Goal: Contribute content

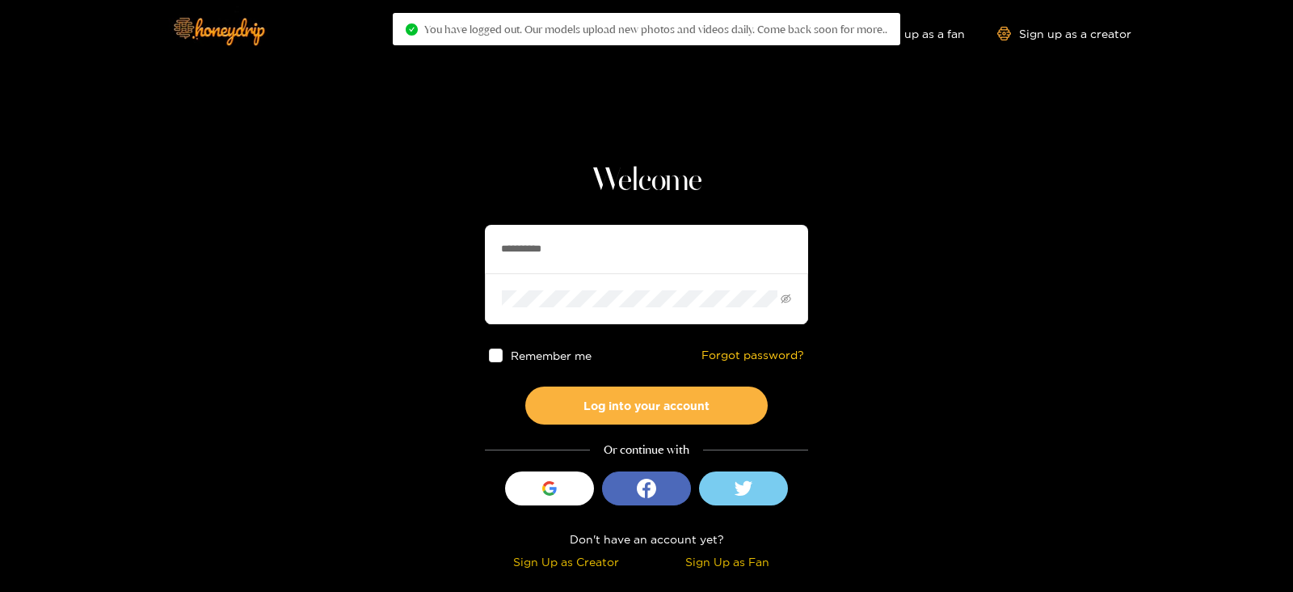
drag, startPoint x: 579, startPoint y: 248, endPoint x: 444, endPoint y: 252, distance: 134.2
click at [444, 252] on section "**********" at bounding box center [646, 287] width 1293 height 575
type input "********"
click at [525, 386] on button "Log into your account" at bounding box center [646, 405] width 242 height 38
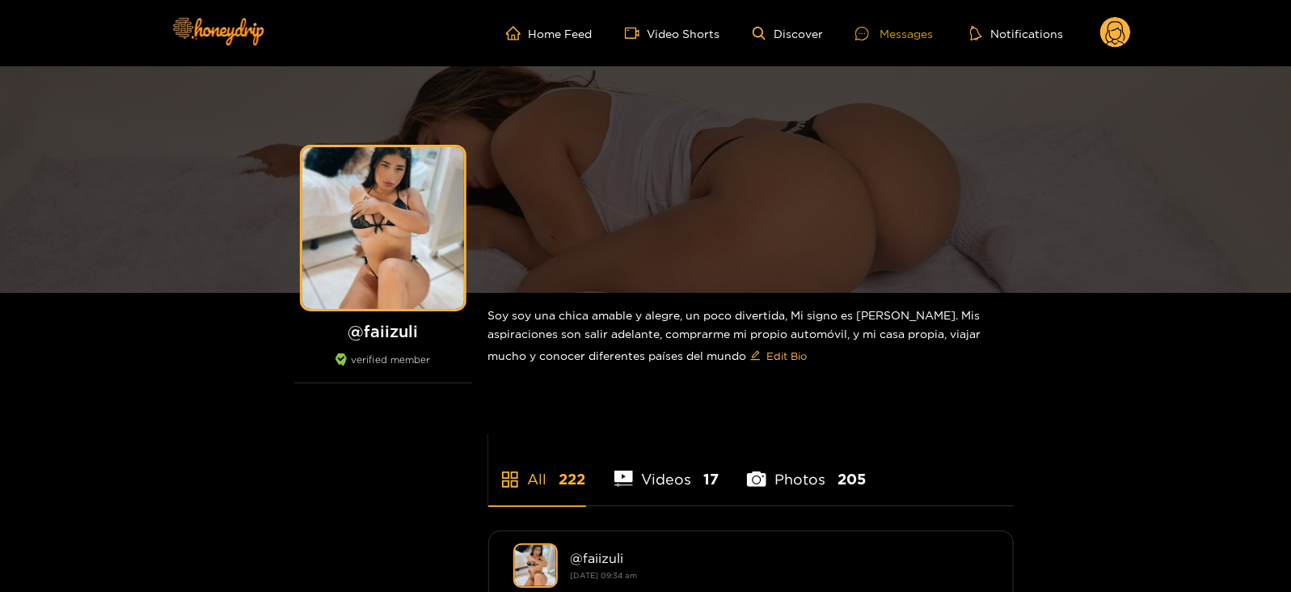
click at [882, 30] on div "Messages" at bounding box center [894, 33] width 78 height 19
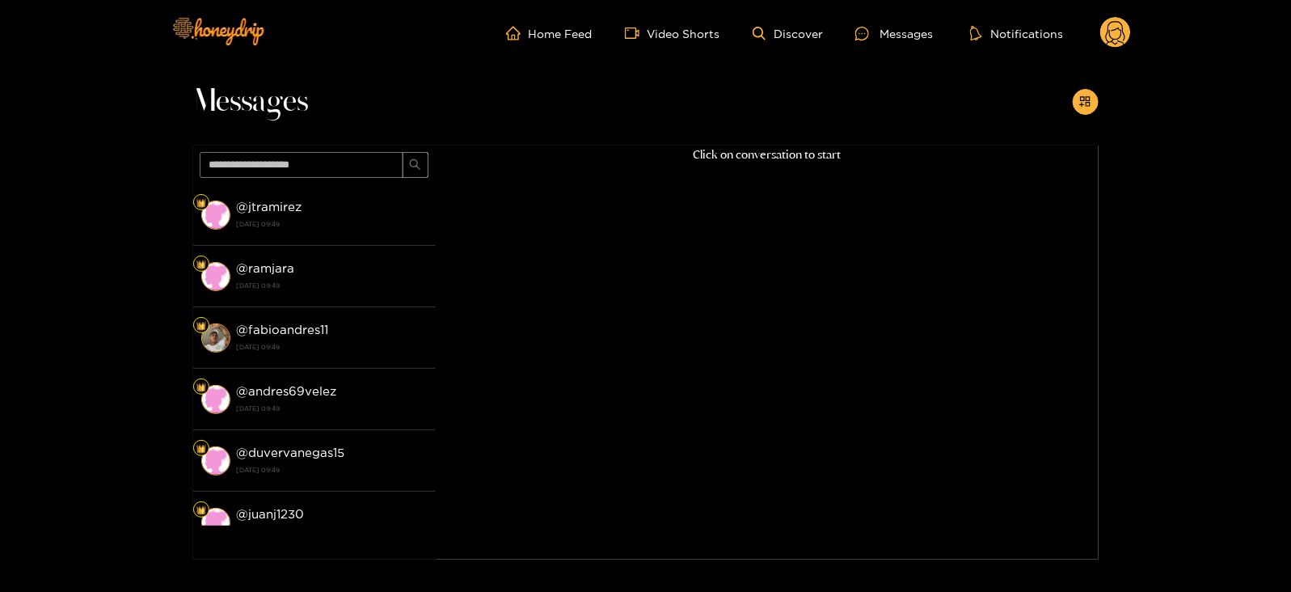
click at [1105, 23] on circle at bounding box center [1115, 32] width 31 height 31
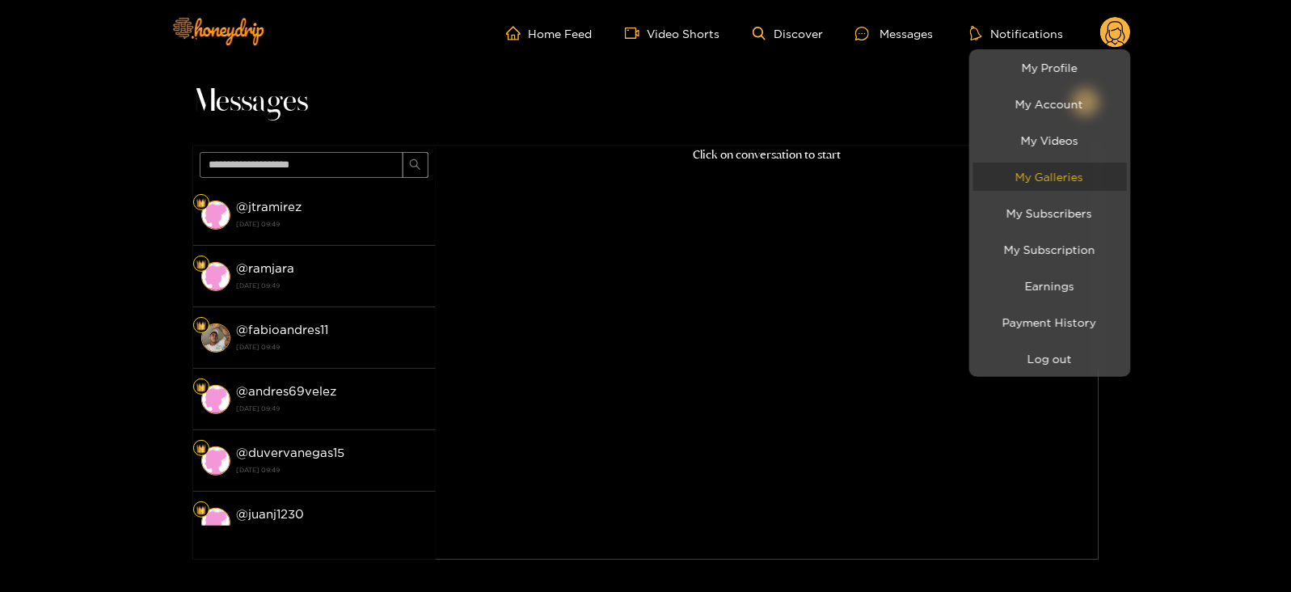
click at [1038, 177] on link "My Galleries" at bounding box center [1050, 176] width 154 height 28
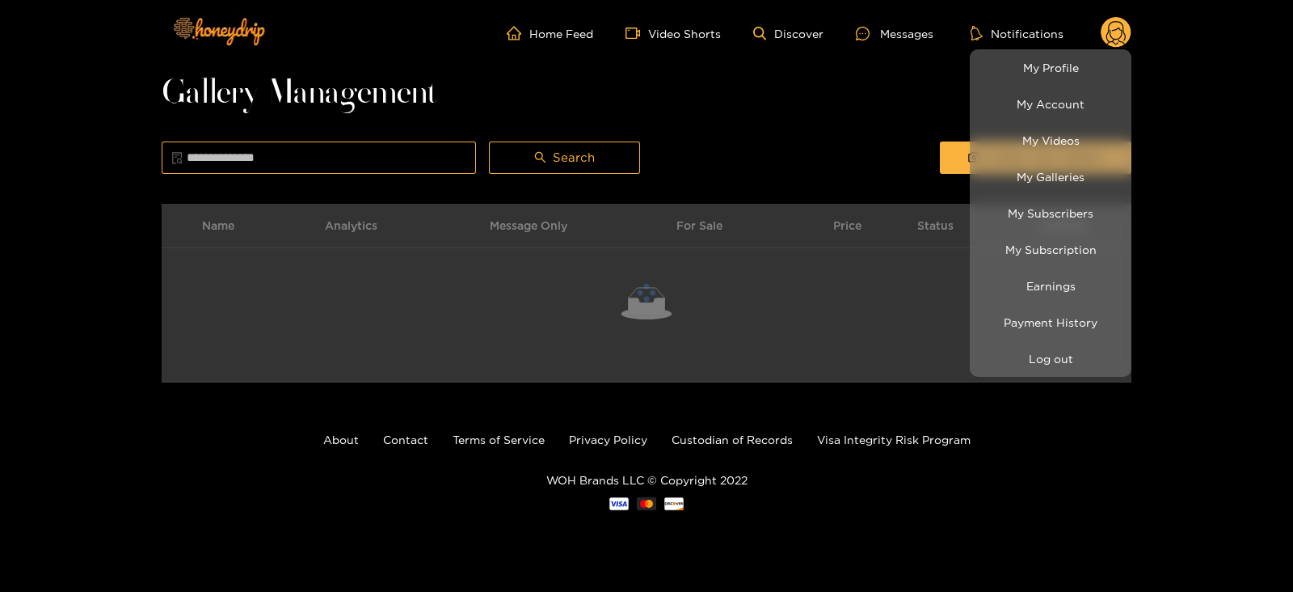
click at [938, 132] on div at bounding box center [646, 296] width 1293 height 592
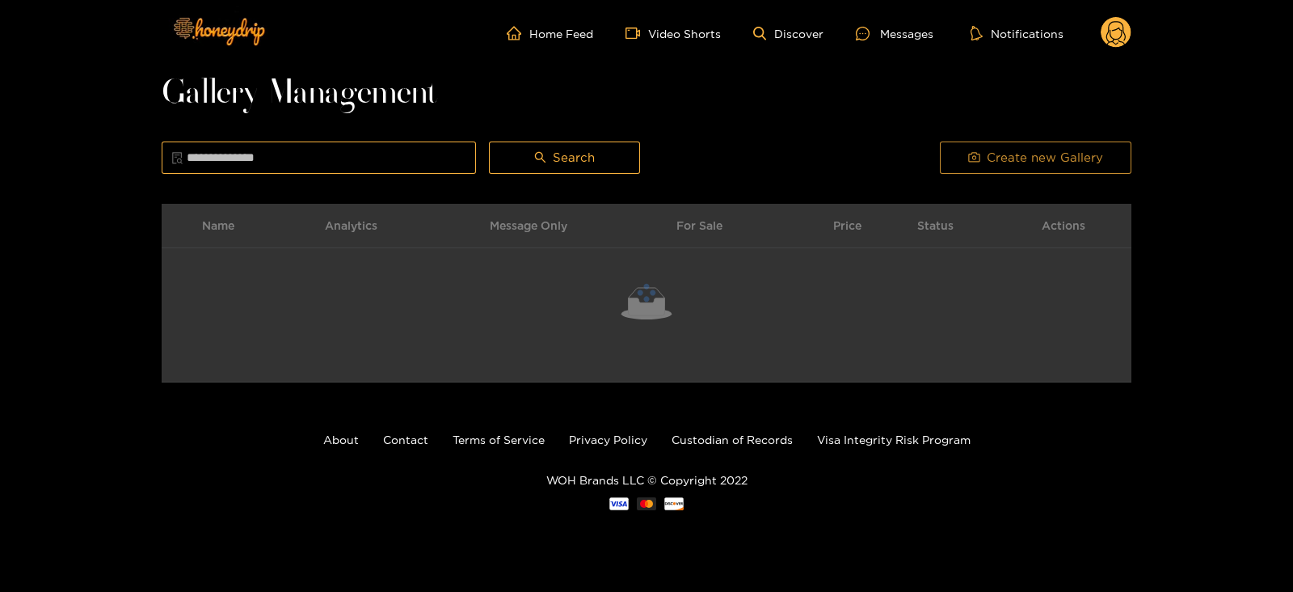
click at [951, 159] on button "Create new Gallery" at bounding box center [1036, 157] width 192 height 32
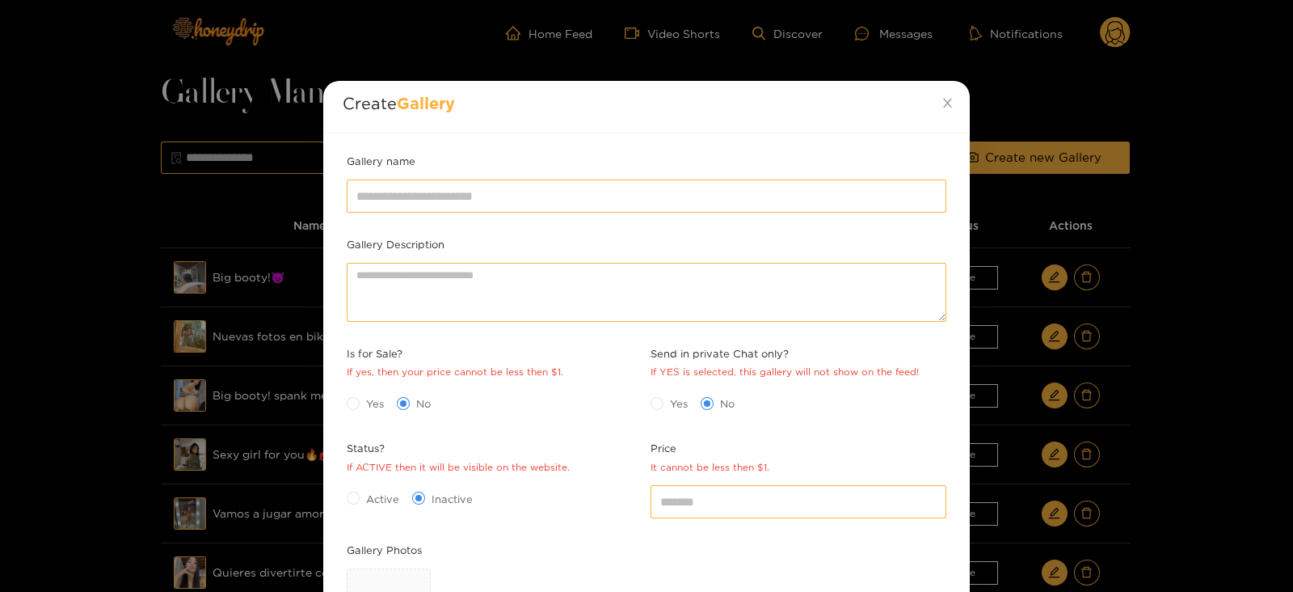
scroll to position [201, 0]
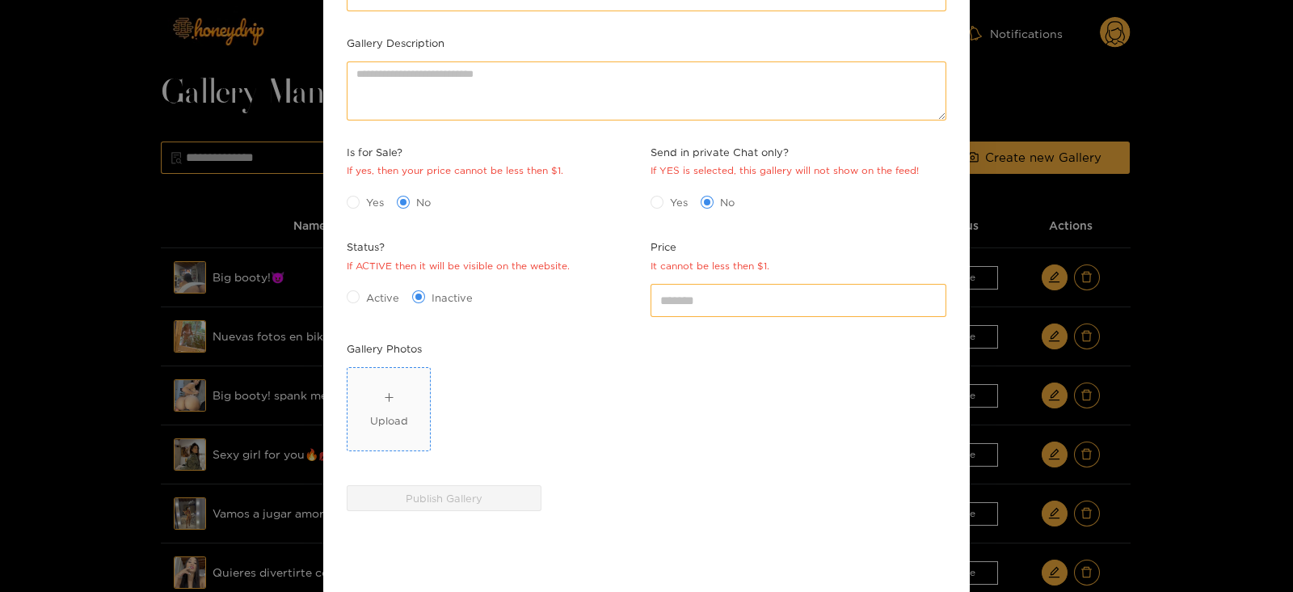
click at [362, 390] on span "Upload" at bounding box center [388, 409] width 82 height 82
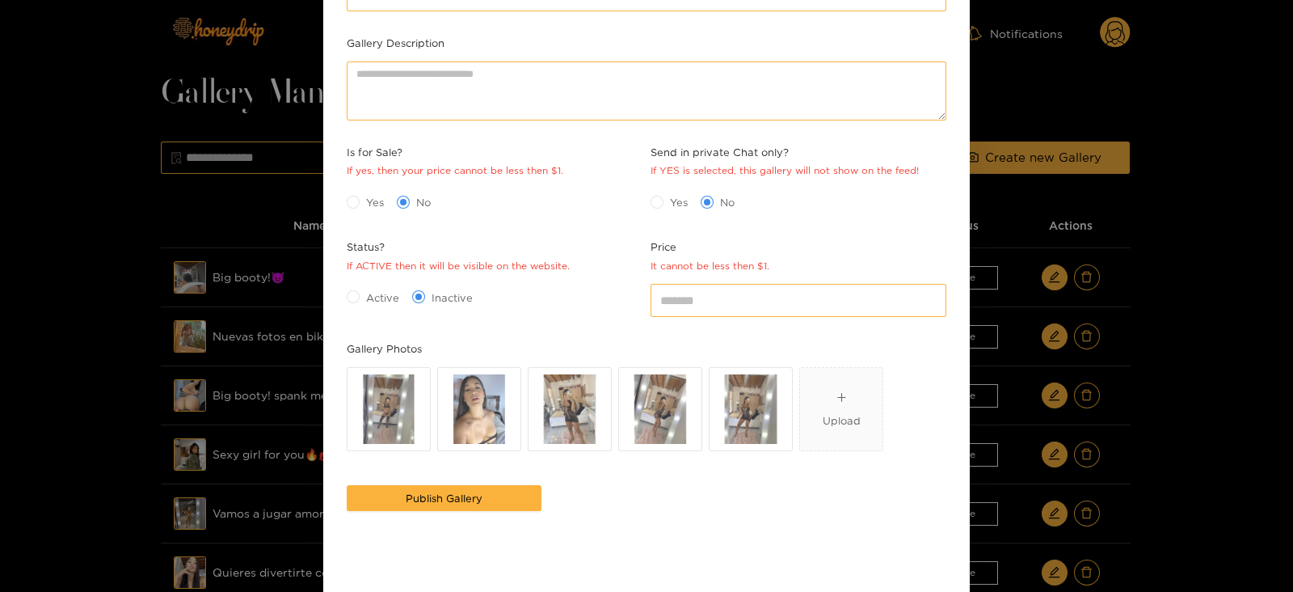
click at [379, 302] on span "Active" at bounding box center [383, 297] width 46 height 16
click at [372, 203] on span "Yes" at bounding box center [375, 202] width 31 height 16
click at [726, 326] on div "Price It cannot be less then $1. *" at bounding box center [798, 288] width 304 height 101
click at [690, 306] on input "*" at bounding box center [799, 300] width 296 height 32
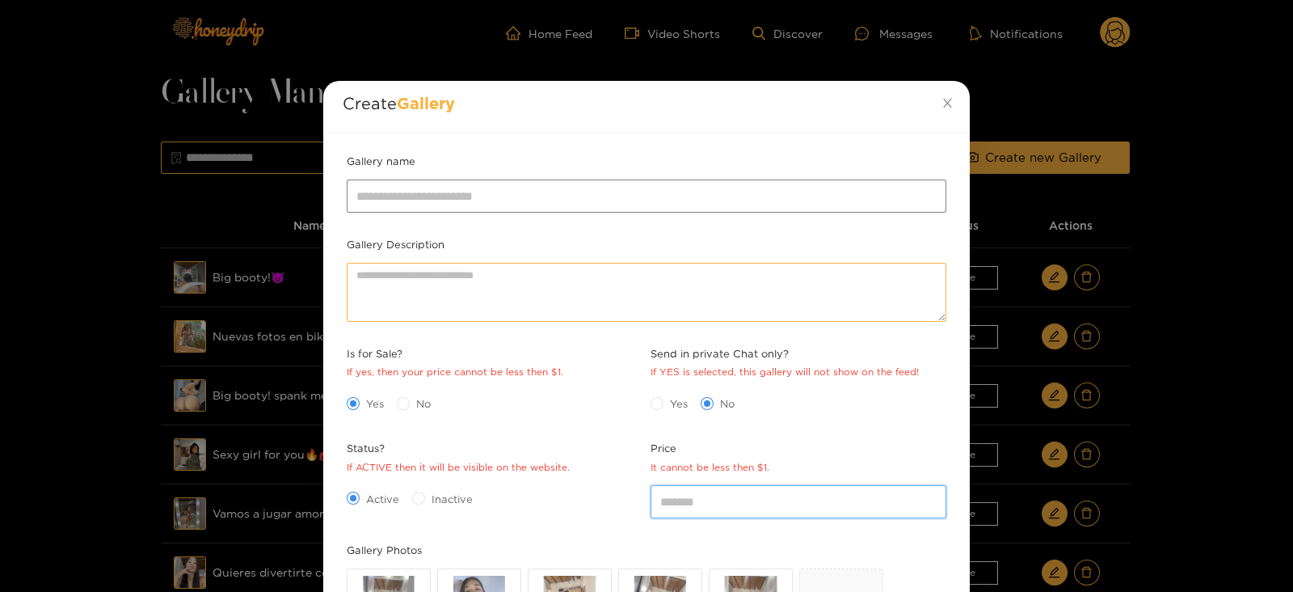
type input "**"
click at [394, 205] on input "Gallery name" at bounding box center [647, 195] width 600 height 32
type input "**********"
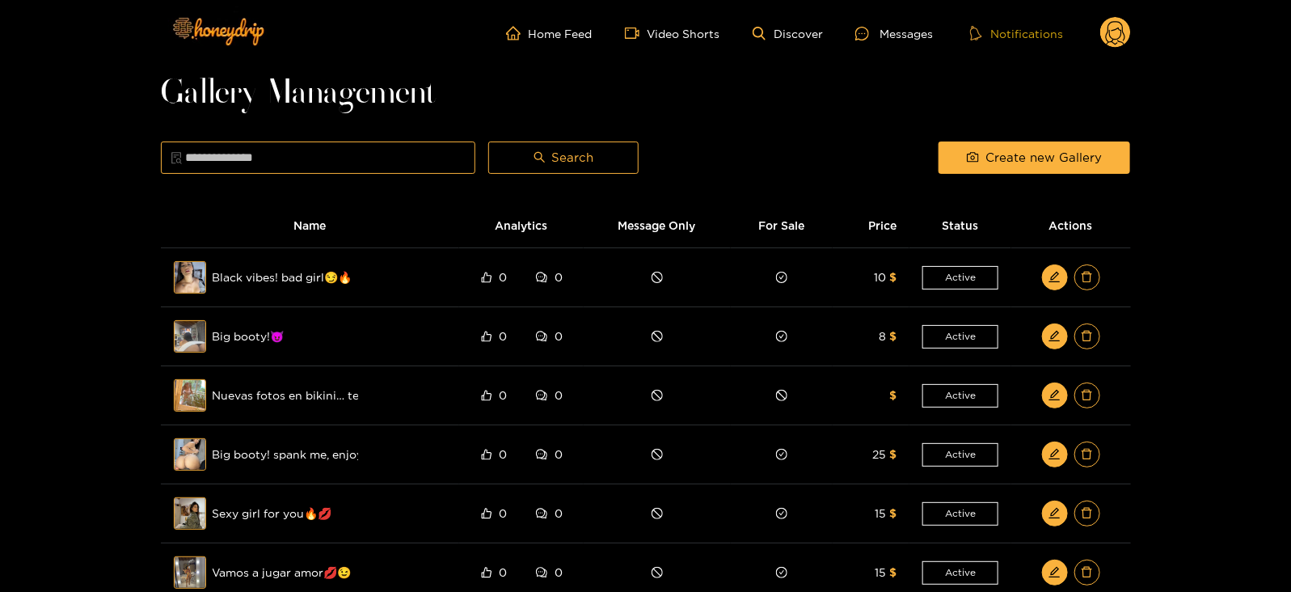
drag, startPoint x: 885, startPoint y: 32, endPoint x: 1016, endPoint y: 40, distance: 131.2
click at [885, 32] on div "Messages" at bounding box center [894, 33] width 78 height 19
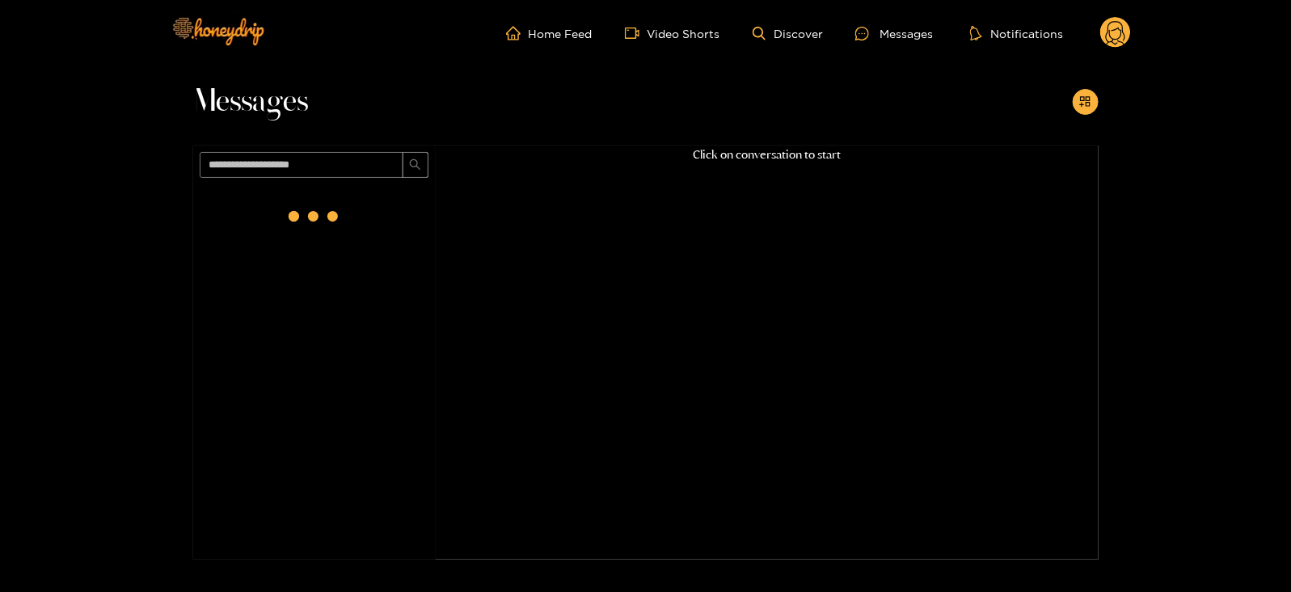
click at [1117, 36] on circle at bounding box center [1115, 32] width 31 height 31
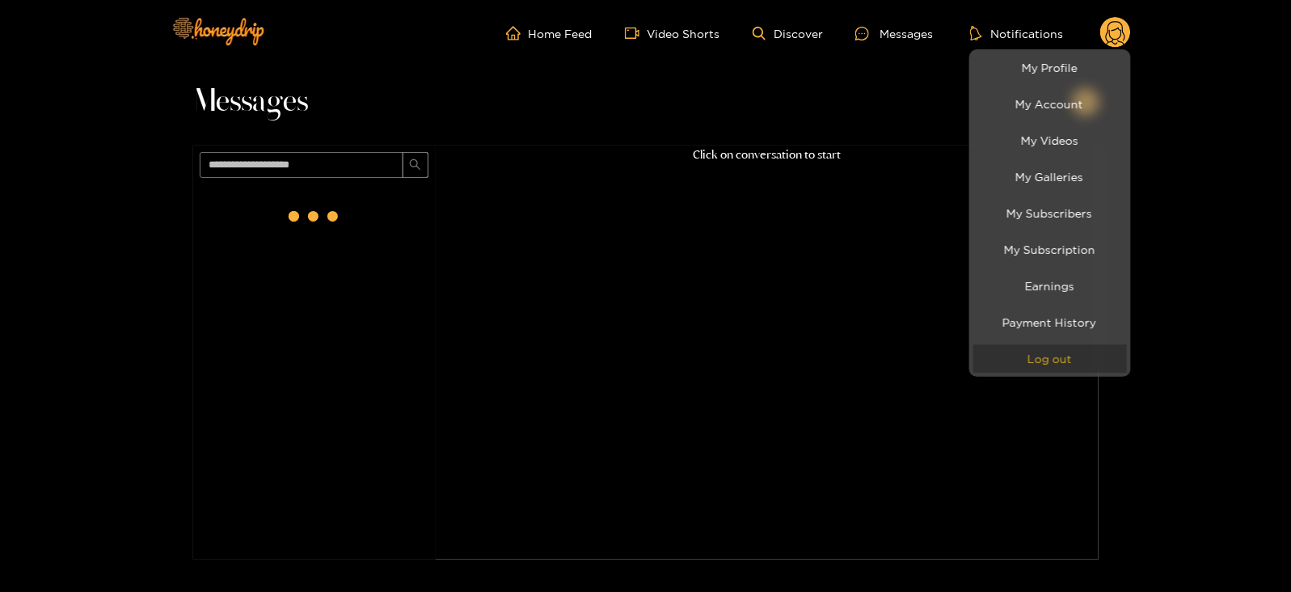
click at [1072, 356] on button "Log out" at bounding box center [1050, 358] width 154 height 28
